Goal: Find specific page/section: Find specific page/section

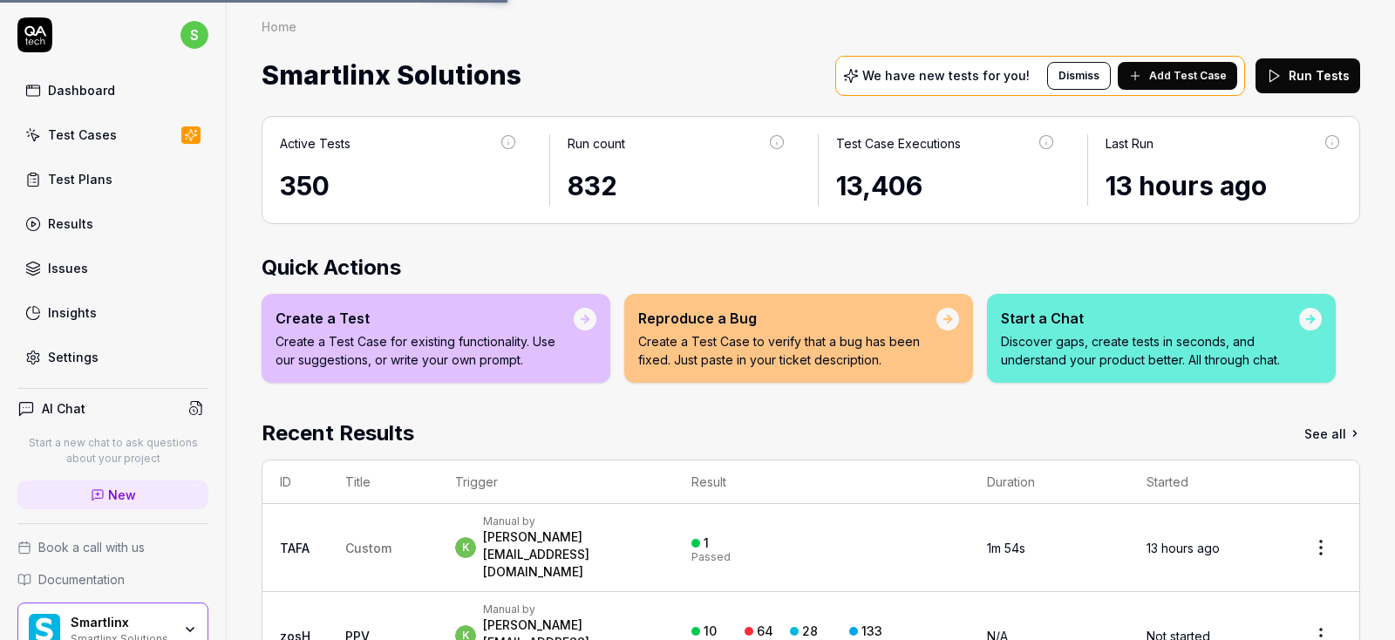
scroll to position [105, 0]
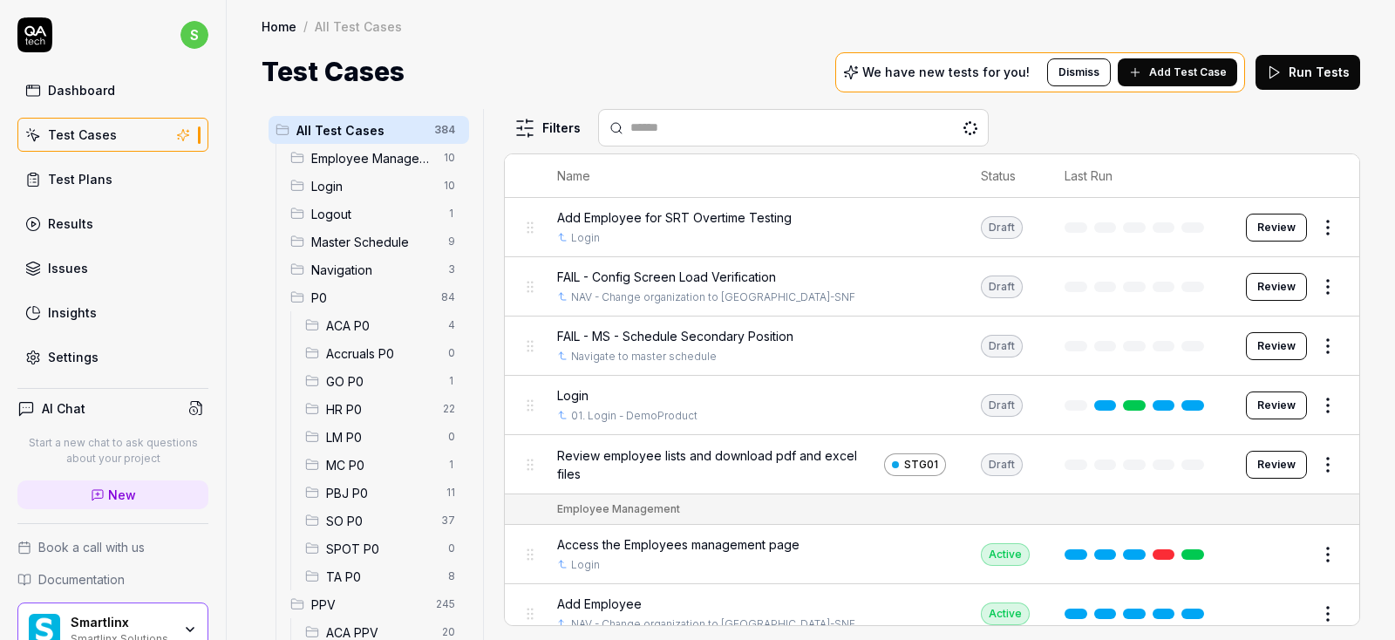
scroll to position [105, 0]
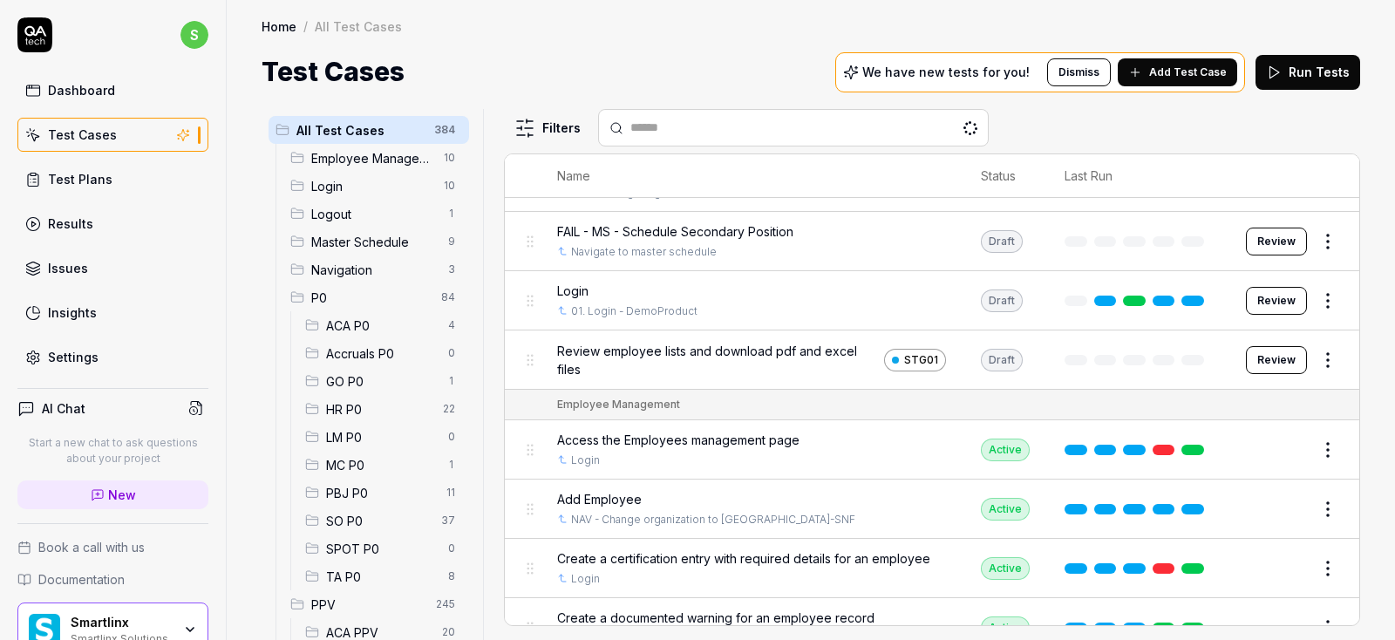
click at [84, 170] on div "Test Plans" at bounding box center [80, 179] width 65 height 18
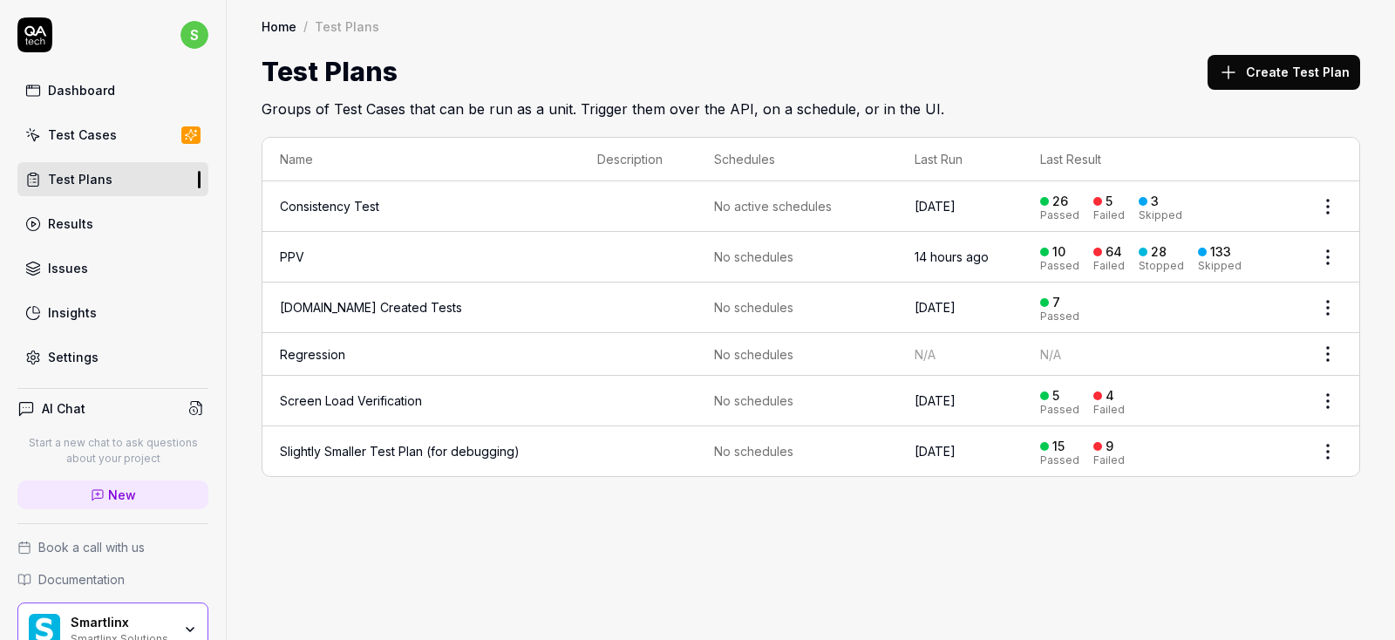
click at [82, 140] on div "Test Cases" at bounding box center [82, 135] width 69 height 18
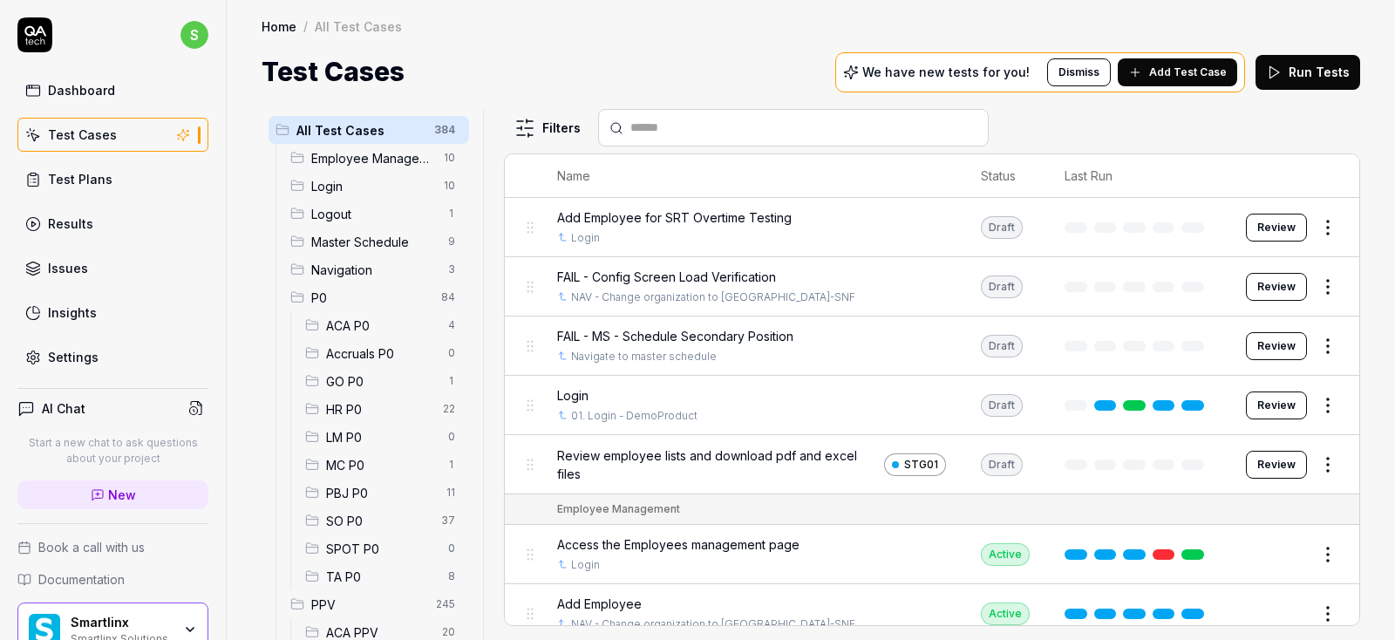
click at [356, 329] on span "ACA P0" at bounding box center [382, 325] width 112 height 18
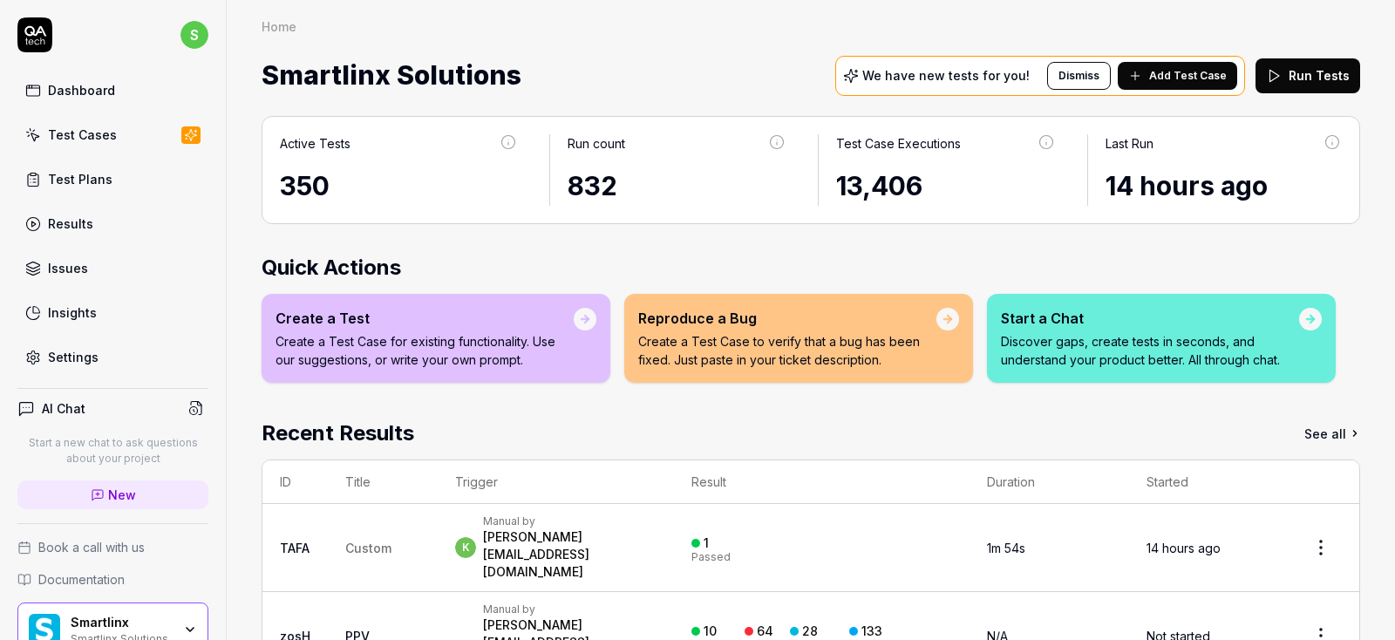
click at [79, 132] on div "Test Cases" at bounding box center [82, 135] width 69 height 18
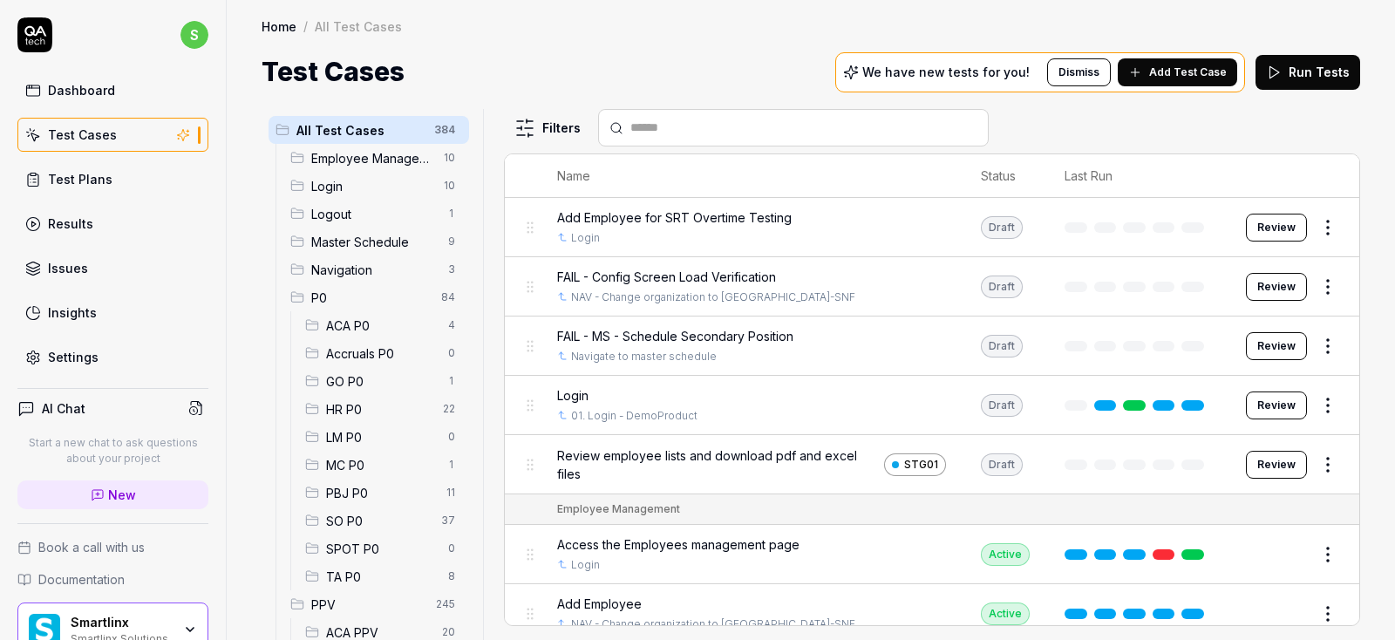
click at [360, 327] on span "ACA P0" at bounding box center [382, 325] width 112 height 18
